Goal: Navigation & Orientation: Go to known website

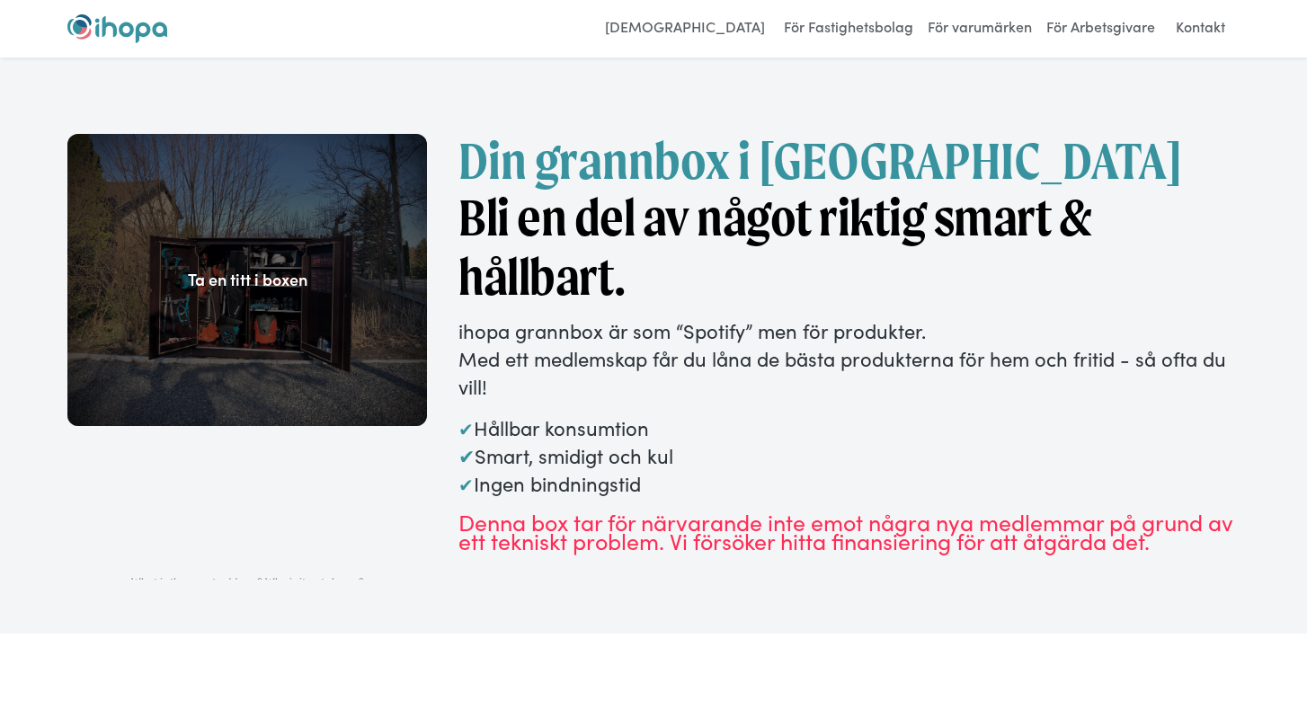
click at [130, 24] on img "home" at bounding box center [117, 28] width 100 height 29
drag, startPoint x: 828, startPoint y: 521, endPoint x: 902, endPoint y: 521, distance: 74.6
click at [900, 521] on div "Denna box tar för närvarande inte emot några nya medlemmar på grund av ett tekn…" at bounding box center [848, 531] width 781 height 39
click at [905, 521] on div "Denna box tar för närvarande inte emot några nya medlemmar på grund av ett tekn…" at bounding box center [848, 531] width 781 height 39
click at [723, 31] on link "[DEMOGRAPHIC_DATA]" at bounding box center [685, 28] width 178 height 29
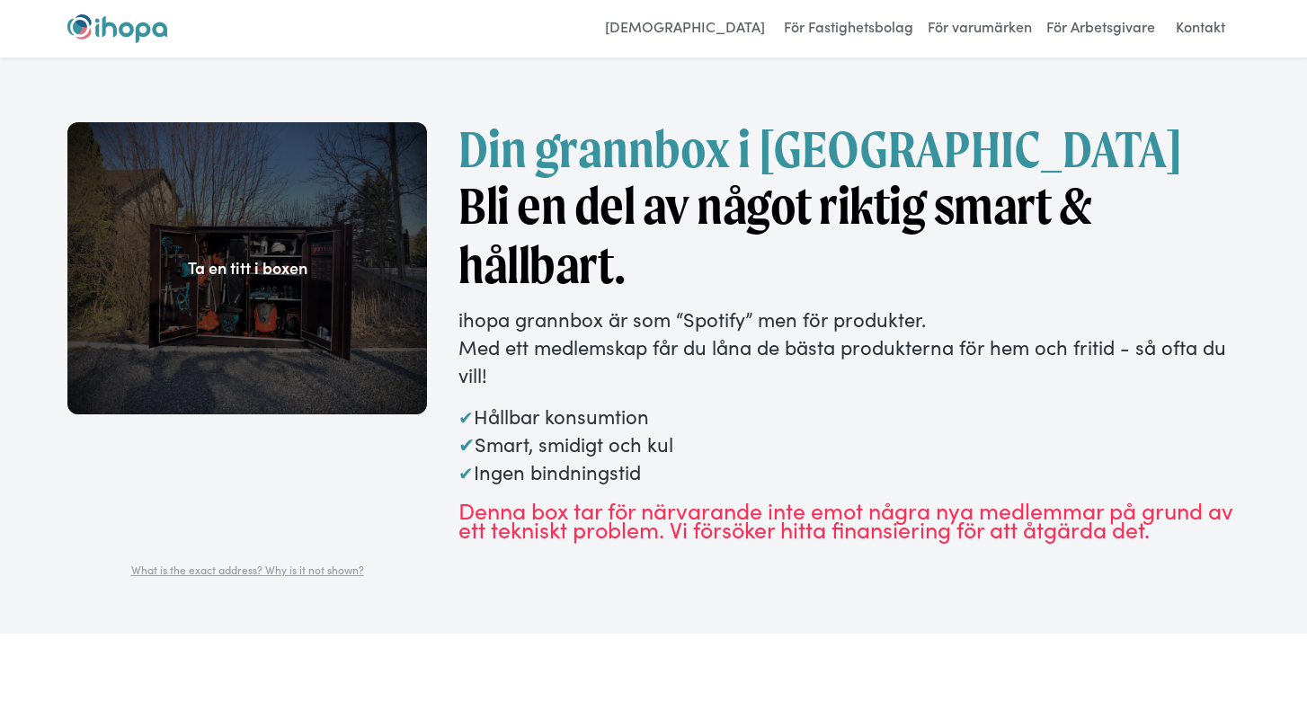
scroll to position [13, 0]
click at [124, 27] on img "home" at bounding box center [117, 28] width 100 height 29
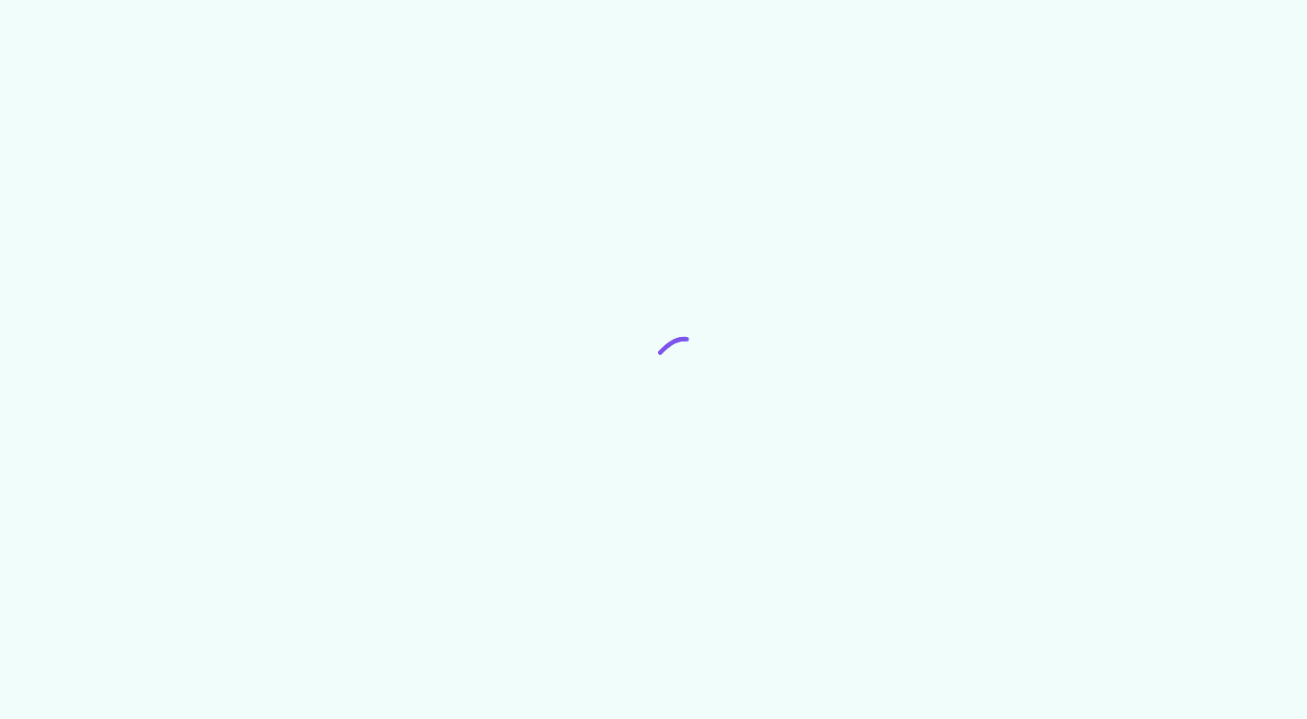
scroll to position [14, 0]
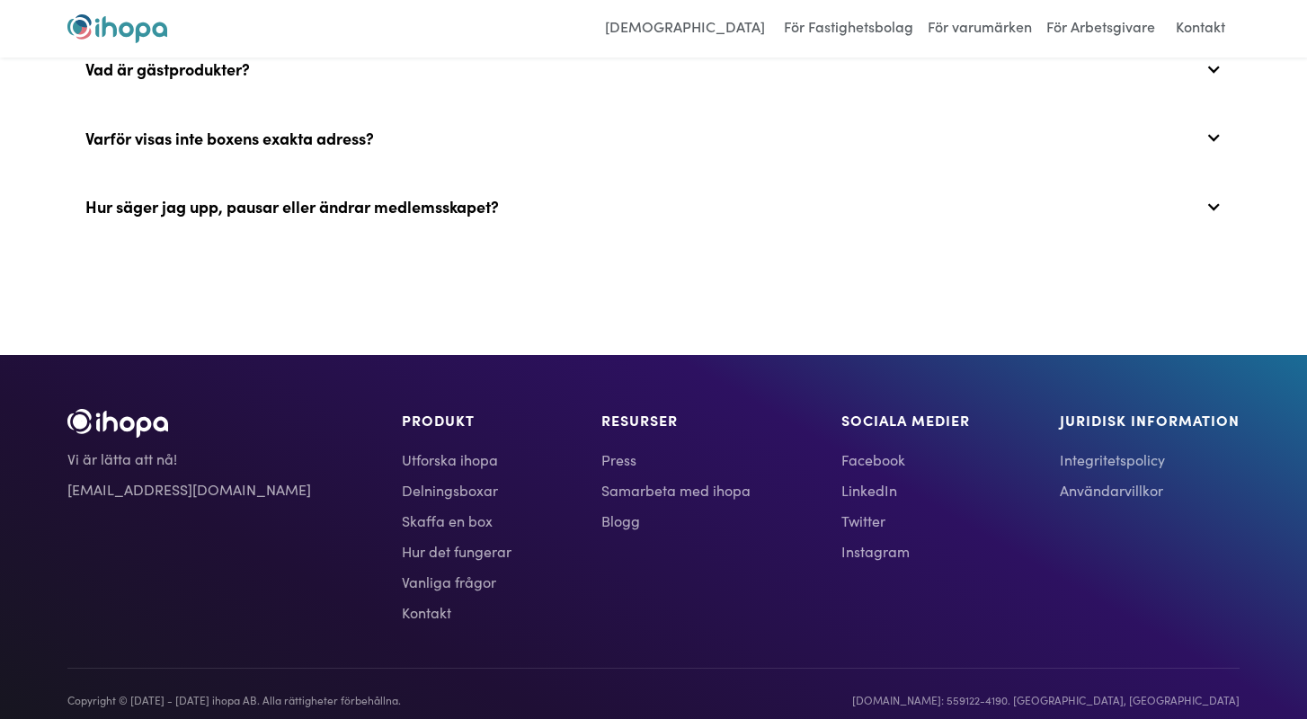
scroll to position [7537, 0]
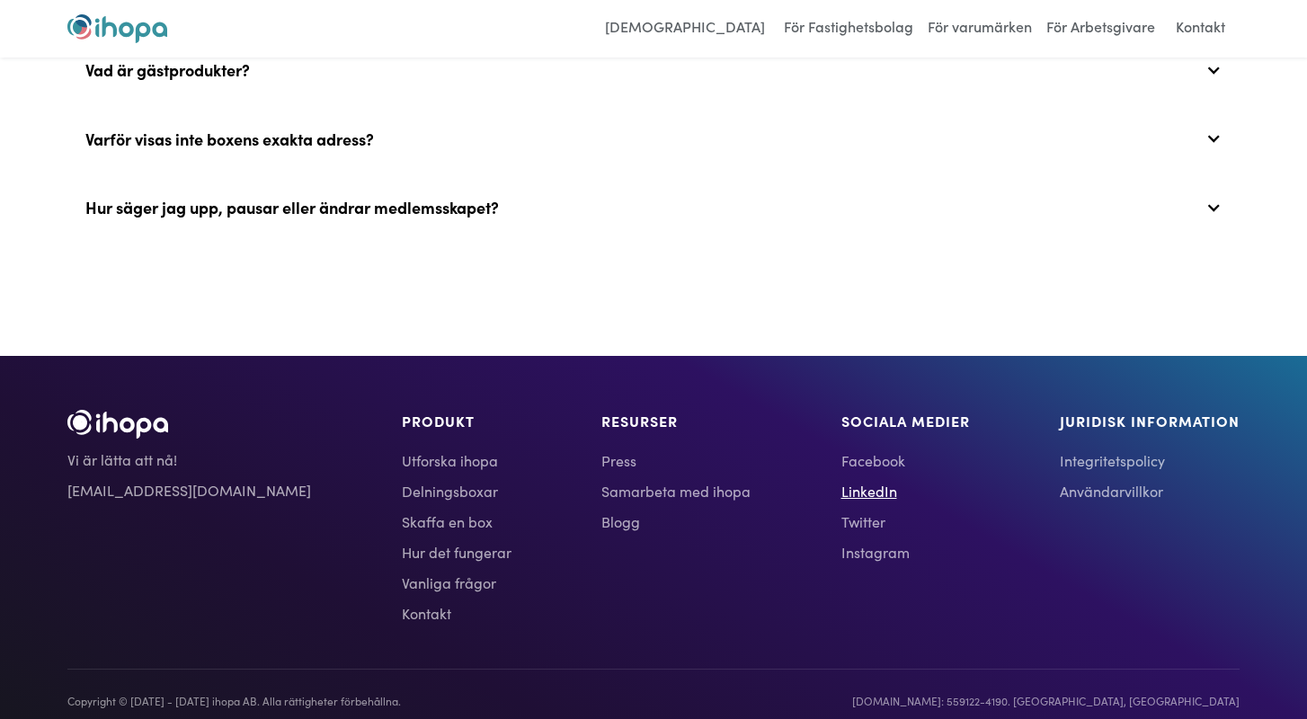
click at [846, 480] on link "LinkedIn" at bounding box center [905, 491] width 128 height 22
